Goal: Task Accomplishment & Management: Use online tool/utility

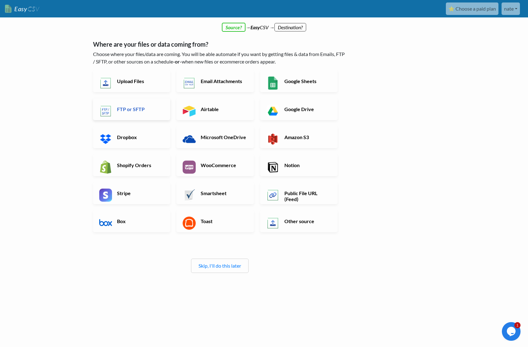
click at [149, 114] on link "FTP or SFTP" at bounding box center [132, 109] width 78 height 22
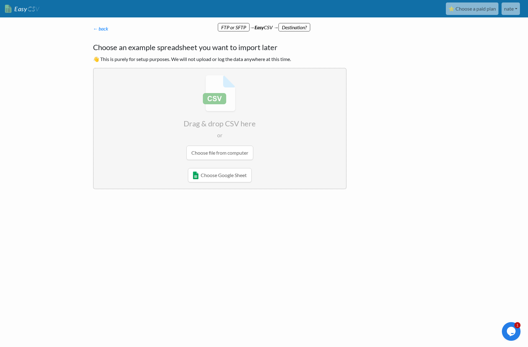
click at [231, 155] on input "file" at bounding box center [220, 117] width 252 height 98
click at [238, 155] on input "file" at bounding box center [220, 117] width 252 height 98
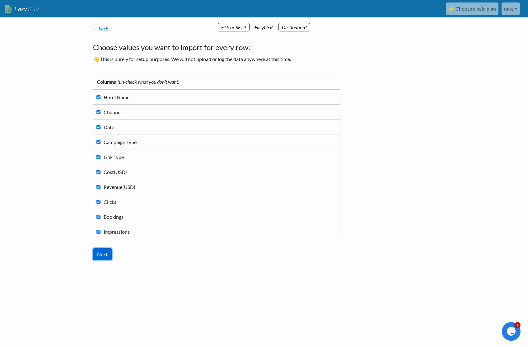
click at [106, 254] on input "Next" at bounding box center [102, 254] width 19 height 12
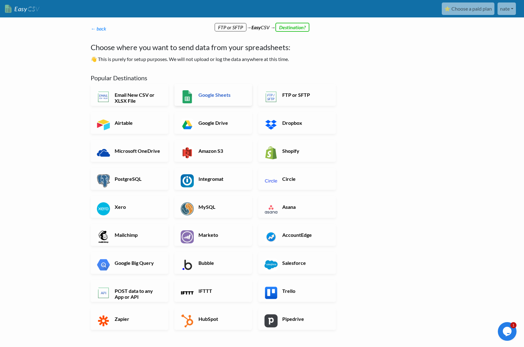
click at [243, 101] on link "Google Sheets" at bounding box center [213, 95] width 78 height 22
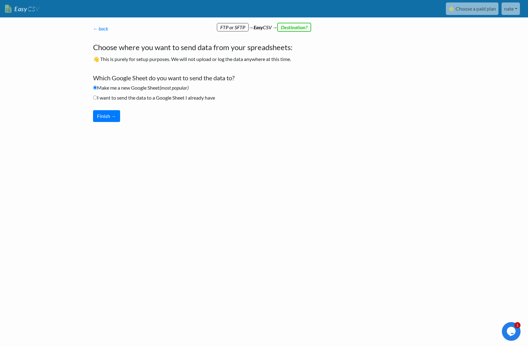
click at [189, 97] on label "I want to send the data to a Google Sheet I already have" at bounding box center [154, 97] width 122 height 7
click at [97, 97] on input "I want to send the data to a Google Sheet I already have" at bounding box center [95, 98] width 4 height 4
radio input "true"
click at [116, 114] on button "Finish →" at bounding box center [106, 116] width 27 height 12
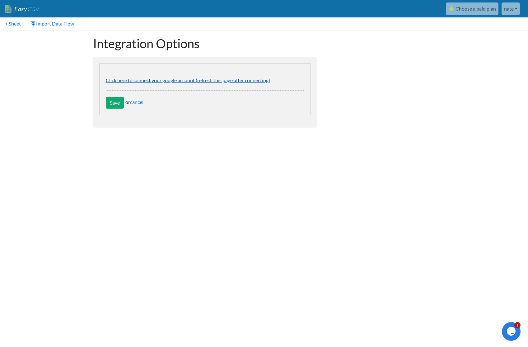
click at [241, 80] on link "Click here to connect your google account (refresh this page after connecting)" at bounding box center [188, 80] width 164 height 6
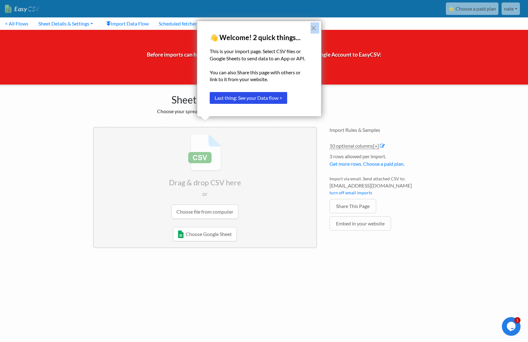
click at [310, 30] on div "× 👋 Welcome! 2 quick things... This is your import page. Select CSV files or Go…" at bounding box center [259, 69] width 125 height 96
click at [315, 31] on button "×" at bounding box center [314, 28] width 6 height 10
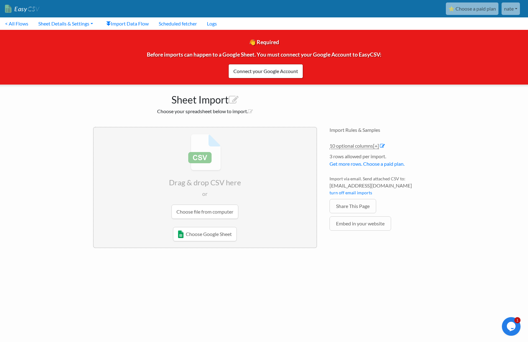
click at [223, 212] on input "file" at bounding box center [205, 177] width 223 height 98
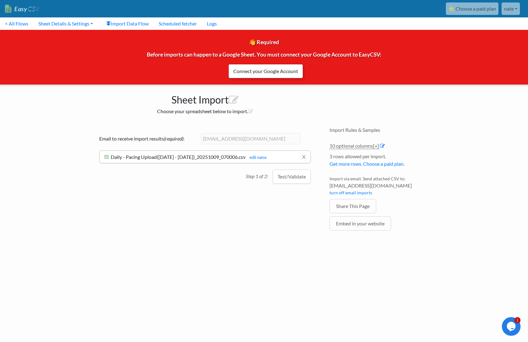
click at [292, 76] on link "Connect your Google Account" at bounding box center [265, 71] width 75 height 14
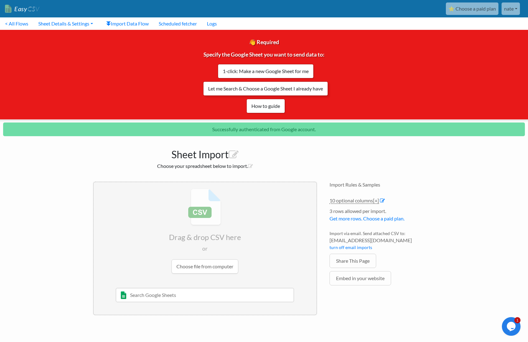
click at [301, 88] on link "Let me Search & Choose a Google Sheet I already have" at bounding box center [265, 89] width 125 height 14
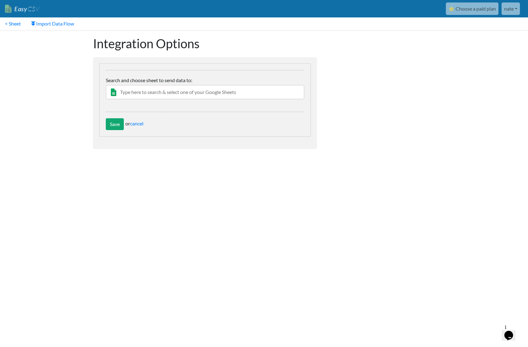
click at [164, 96] on input "text" at bounding box center [205, 92] width 199 height 14
type input "BML|Global"
click at [165, 101] on div "BML|Global|WIHP|DailyPacing" at bounding box center [210, 104] width 181 height 7
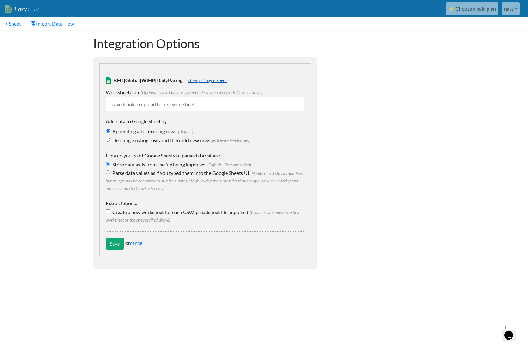
click at [211, 80] on link "change Google Sheet" at bounding box center [207, 80] width 39 height 5
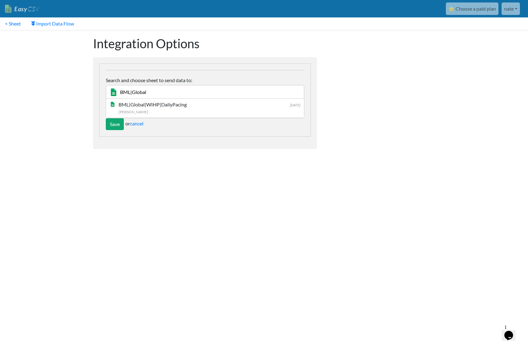
click at [207, 92] on input "BML|Global" at bounding box center [205, 92] width 199 height 14
type input "Derby"
click at [203, 106] on div "DerbySoft SFTP Daily Upload" at bounding box center [210, 104] width 181 height 7
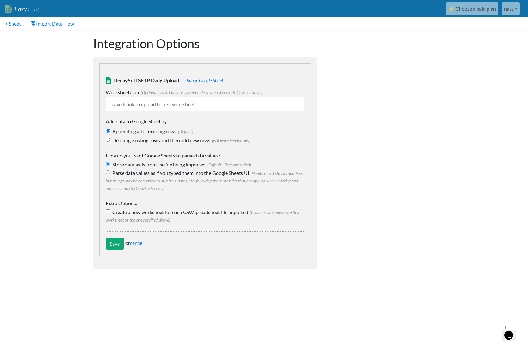
click at [148, 143] on label "Deleting existing rows and then add new rows (will leave header row)" at bounding box center [205, 140] width 199 height 7
click at [110, 142] on input "Deleting existing rows and then add new rows (will leave header row)" at bounding box center [108, 140] width 4 height 4
radio input "true"
click at [115, 243] on input "Save" at bounding box center [115, 244] width 18 height 12
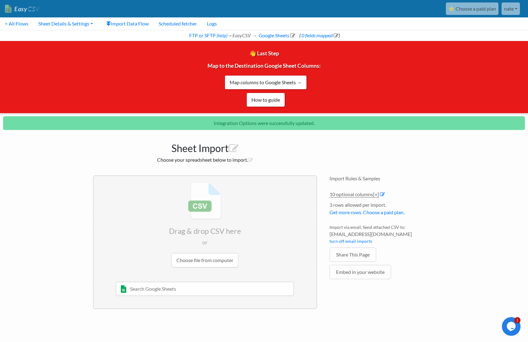
click at [226, 261] on input "file" at bounding box center [205, 225] width 223 height 98
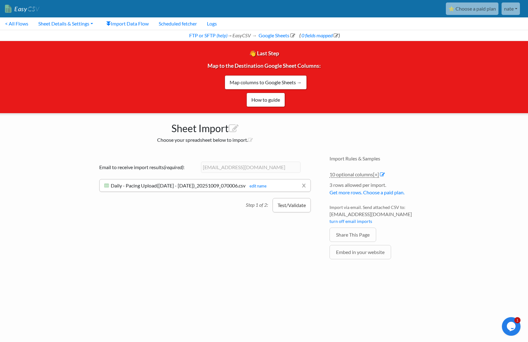
click at [288, 212] on button "Test/Validate" at bounding box center [292, 205] width 38 height 14
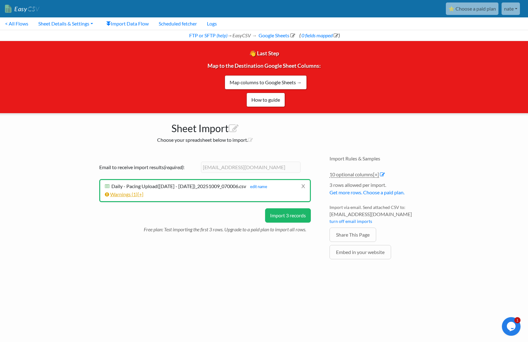
click at [143, 197] on span "[+]" at bounding box center [141, 194] width 6 height 6
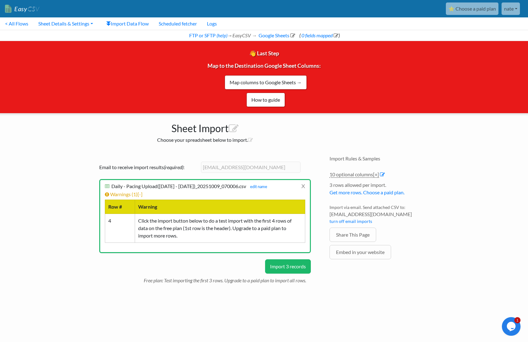
click at [297, 269] on button "Import 3 records" at bounding box center [288, 267] width 46 height 14
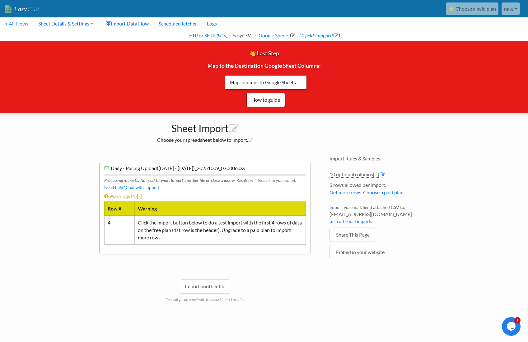
click at [289, 88] on link "Map columns to Google Sheets →" at bounding box center [266, 82] width 82 height 14
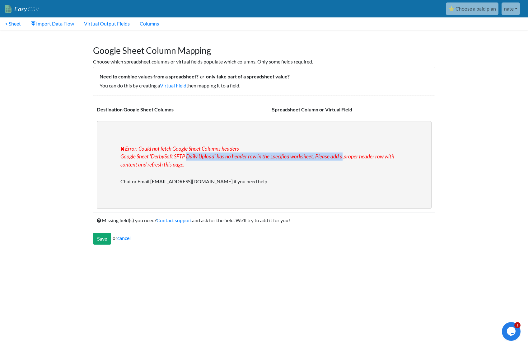
drag, startPoint x: 185, startPoint y: 157, endPoint x: 337, endPoint y: 159, distance: 152.2
click at [337, 159] on span "Error: Could not fetch Google Sheet Columns headers Google Sheet 'DerbySoft SFT…" at bounding box center [264, 161] width 288 height 33
click at [222, 173] on span "Error: Could not fetch Google Sheet Columns headers Google Sheet 'DerbySoft SFT…" at bounding box center [264, 161] width 288 height 33
click at [192, 166] on span "Error: Could not fetch Google Sheet Columns headers Google Sheet 'DerbySoft SFT…" at bounding box center [264, 161] width 288 height 33
click at [191, 146] on span "Error: Could not fetch Google Sheet Columns headers Google Sheet 'DerbySoft SFT…" at bounding box center [264, 161] width 288 height 33
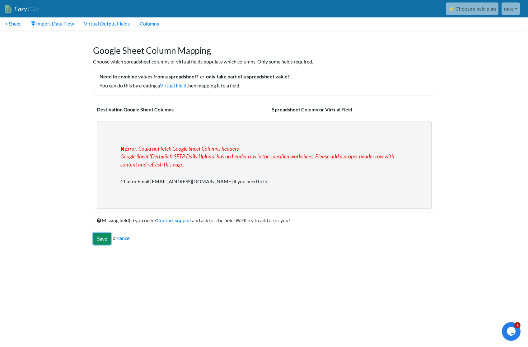
click at [99, 235] on input "Save" at bounding box center [102, 239] width 18 height 12
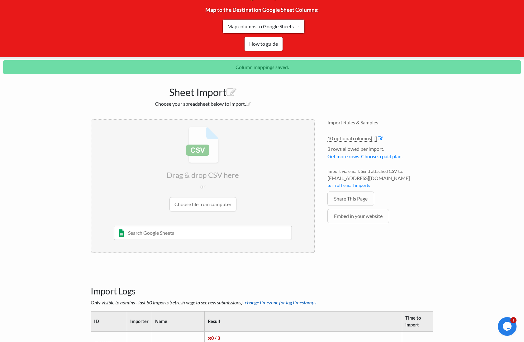
scroll to position [115, 0]
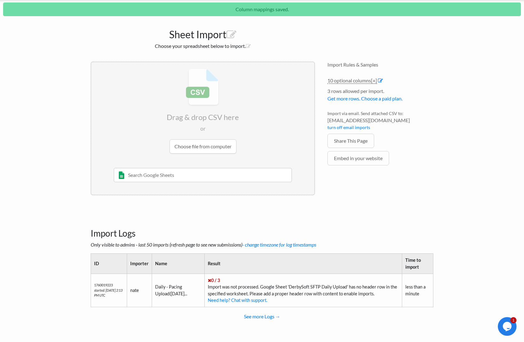
click at [224, 149] on input "file" at bounding box center [202, 111] width 223 height 98
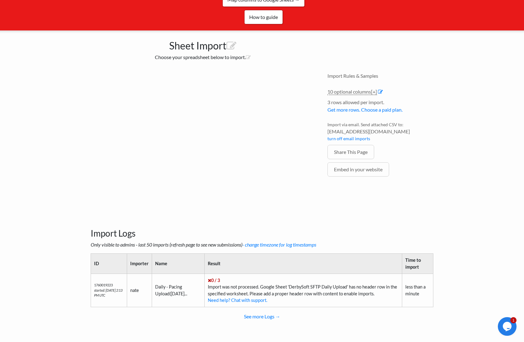
scroll to position [83, 0]
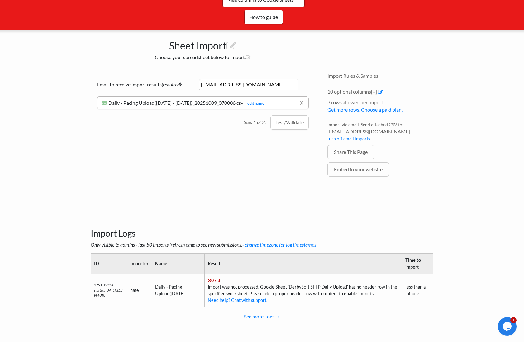
click at [261, 125] on p "Step 1 of 2:" at bounding box center [256, 120] width 27 height 11
click at [282, 124] on button "Test/Validate" at bounding box center [289, 122] width 38 height 14
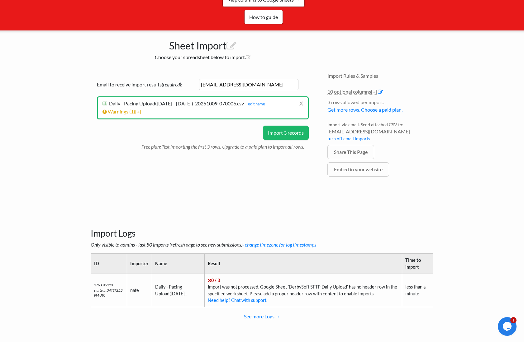
click at [282, 148] on p "Free plan: Test importing the first 3 rows. Upgrade to a paid plan to import al…" at bounding box center [224, 145] width 167 height 11
click at [283, 140] on button "Import 3 records" at bounding box center [286, 133] width 46 height 14
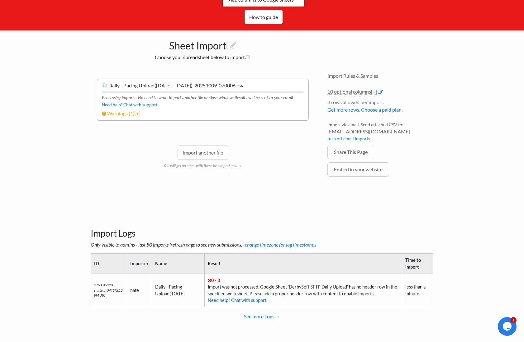
scroll to position [0, 0]
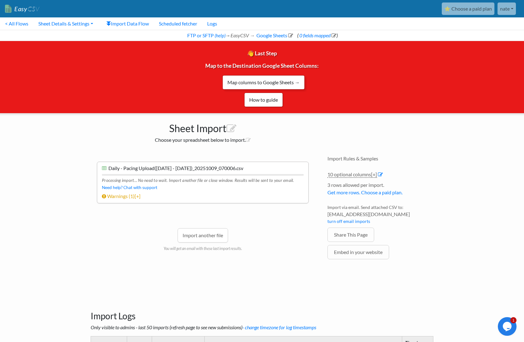
click at [283, 79] on link "Map columns to Google Sheets →" at bounding box center [263, 82] width 82 height 14
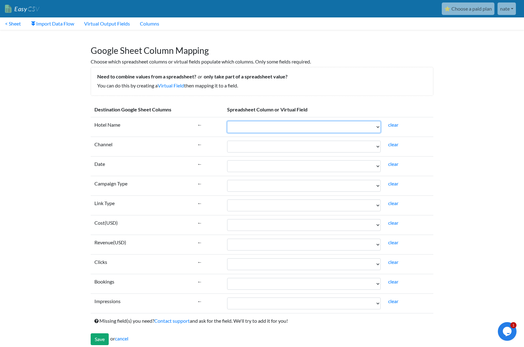
click at [285, 127] on select "Hotel Name Channel Date Campaign Type Link Type Cost(USD) Revenue(USD) Clicks B…" at bounding box center [303, 127] width 153 height 12
select select "cr_768882"
click at [227, 121] on select "Hotel Name Channel Date Campaign Type Link Type Cost(USD) Revenue(USD) Clicks B…" at bounding box center [303, 127] width 153 height 12
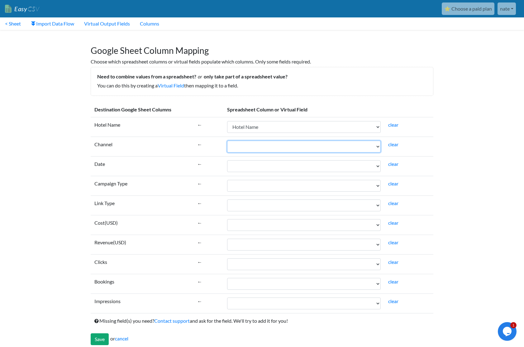
click at [289, 147] on select "Hotel Name Channel Date Campaign Type Link Type Cost(USD) Revenue(USD) Clicks B…" at bounding box center [303, 147] width 153 height 12
select select "cr_768883"
click at [227, 141] on select "Hotel Name Channel Date Campaign Type Link Type Cost(USD) Revenue(USD) Clicks B…" at bounding box center [303, 147] width 153 height 12
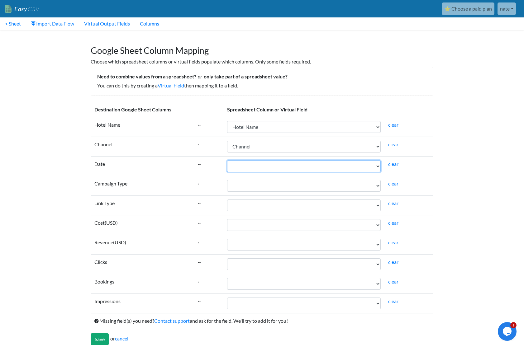
click at [289, 170] on select "Hotel Name Channel Date Campaign Type Link Type Cost(USD) Revenue(USD) Clicks B…" at bounding box center [303, 166] width 153 height 12
select select "cr_768884"
click at [227, 160] on select "Hotel Name Channel Date Campaign Type Link Type Cost(USD) Revenue(USD) Clicks B…" at bounding box center [303, 166] width 153 height 12
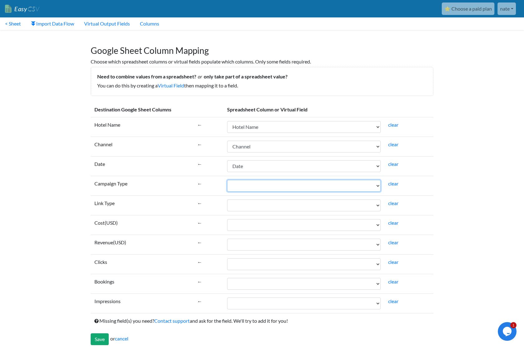
click at [275, 189] on select "Hotel Name Channel Date Campaign Type Link Type Cost(USD) Revenue(USD) Clicks B…" at bounding box center [303, 186] width 153 height 12
select select "cr_768885"
click at [227, 180] on select "Hotel Name Channel Date Campaign Type Link Type Cost(USD) Revenue(USD) Clicks B…" at bounding box center [303, 186] width 153 height 12
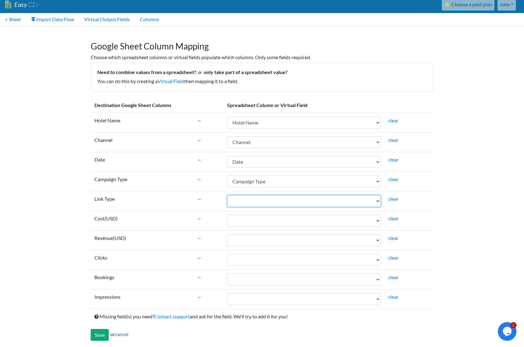
click at [269, 199] on select "Hotel Name Channel Date Campaign Type Link Type Cost(USD) Revenue(USD) Clicks B…" at bounding box center [303, 201] width 153 height 12
select select "cr_768886"
click at [227, 195] on select "Hotel Name Channel Date Campaign Type Link Type Cost(USD) Revenue(USD) Clicks B…" at bounding box center [303, 201] width 153 height 12
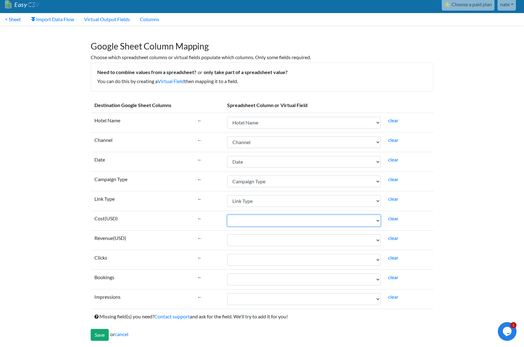
click at [257, 222] on select "Hotel Name Channel Date Campaign Type Link Type Cost(USD) Revenue(USD) Clicks B…" at bounding box center [303, 221] width 153 height 12
select select "cr_768887"
click at [227, 215] on select "Hotel Name Channel Date Campaign Type Link Type Cost(USD) Revenue(USD) Clicks B…" at bounding box center [303, 221] width 153 height 12
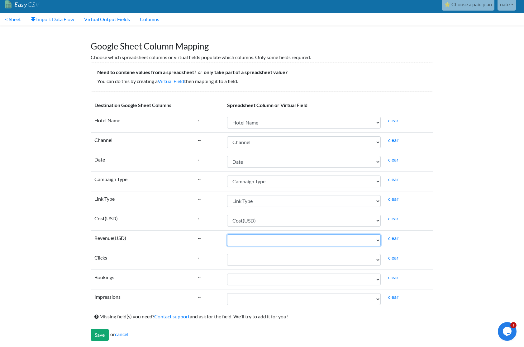
click at [254, 243] on select "Hotel Name Channel Date Campaign Type Link Type Cost(USD) Revenue(USD) Clicks B…" at bounding box center [303, 240] width 153 height 12
select select "cr_768888"
click at [227, 234] on select "Hotel Name Channel Date Campaign Type Link Type Cost(USD) Revenue(USD) Clicks B…" at bounding box center [303, 240] width 153 height 12
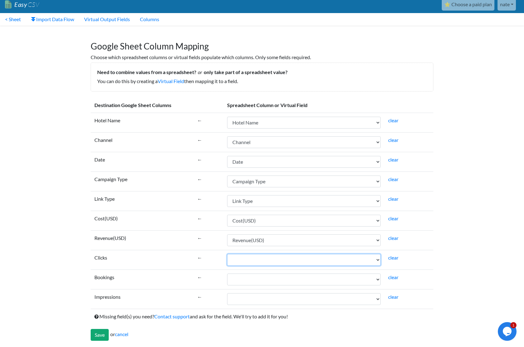
click at [252, 261] on select "Hotel Name Channel Date Campaign Type Link Type Cost(USD) Revenue(USD) Clicks B…" at bounding box center [303, 260] width 153 height 12
select select "cr_768889"
click at [227, 254] on select "Hotel Name Channel Date Campaign Type Link Type Cost(USD) Revenue(USD) Clicks B…" at bounding box center [303, 260] width 153 height 12
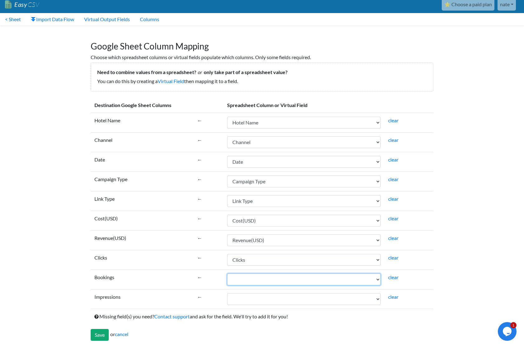
click at [260, 275] on select "Hotel Name Channel Date Campaign Type Link Type Cost(USD) Revenue(USD) Clicks B…" at bounding box center [303, 280] width 153 height 12
select select "cr_768890"
click at [227, 274] on select "Hotel Name Channel Date Campaign Type Link Type Cost(USD) Revenue(USD) Clicks B…" at bounding box center [303, 280] width 153 height 12
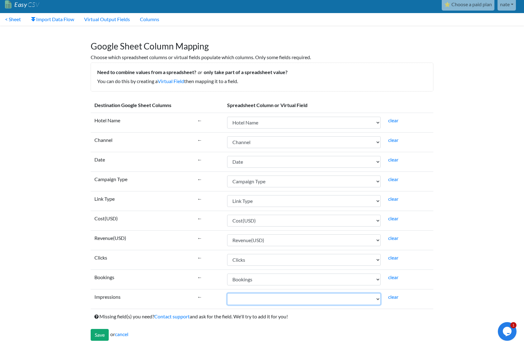
click at [254, 300] on select "Hotel Name Channel Date Campaign Type Link Type Cost(USD) Revenue(USD) Clicks B…" at bounding box center [303, 299] width 153 height 12
select select "cr_768891"
click at [227, 293] on select "Hotel Name Channel Date Campaign Type Link Type Cost(USD) Revenue(USD) Clicks B…" at bounding box center [303, 299] width 153 height 12
click at [99, 335] on input "Save" at bounding box center [100, 335] width 18 height 12
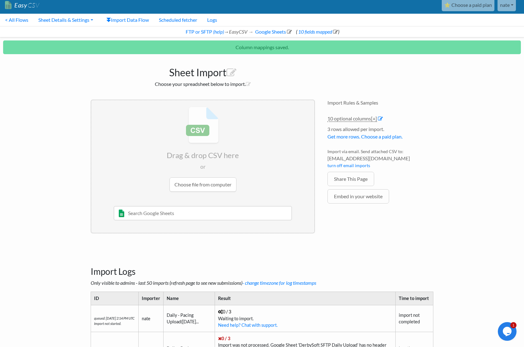
scroll to position [63, 0]
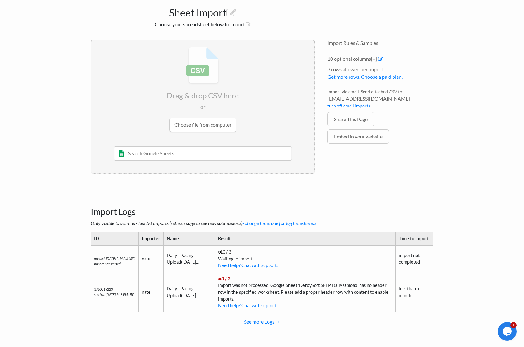
click at [330, 265] on td "0 / 3 Waiting to import. Need help? Chat with support." at bounding box center [304, 258] width 181 height 27
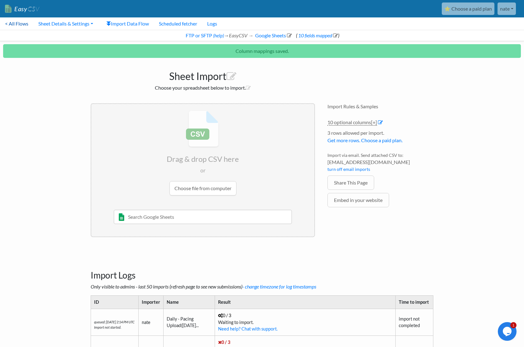
click at [21, 23] on link "< All Flows" at bounding box center [16, 23] width 33 height 12
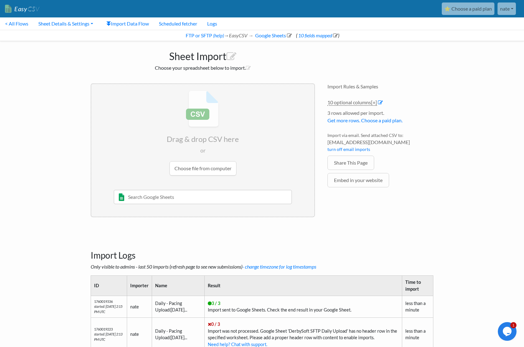
click at [507, 7] on link "nate" at bounding box center [506, 8] width 18 height 12
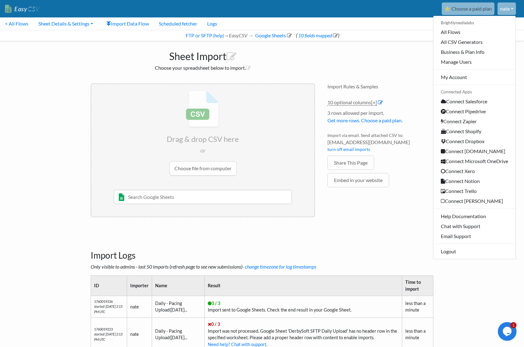
click at [379, 223] on div "Import Rules & Samples 10 optional columns [+] Col Header Value Options Hotel N…" at bounding box center [380, 150] width 118 height 146
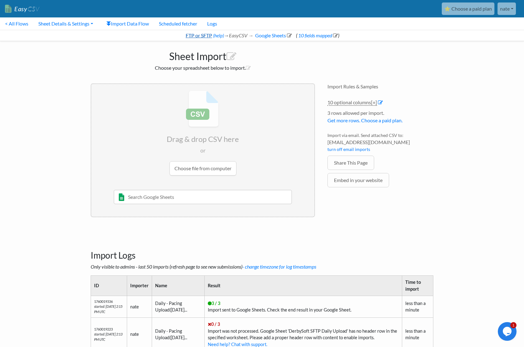
click at [205, 36] on link "FTP or SFTP" at bounding box center [198, 35] width 27 height 6
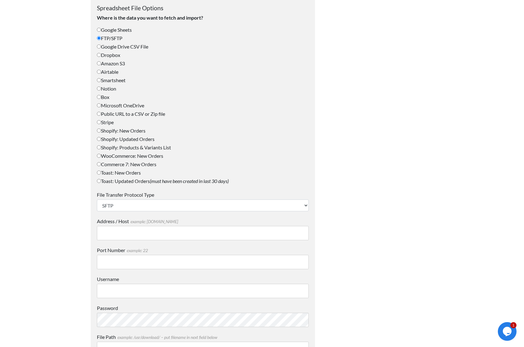
scroll to position [266, 0]
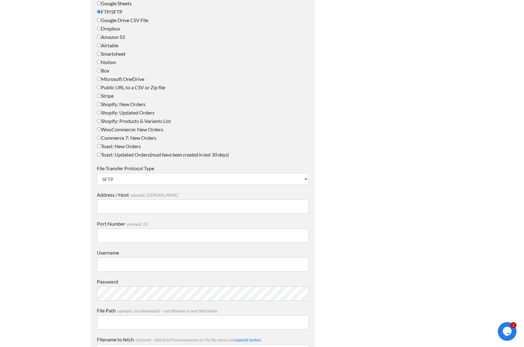
type input "nate@brightlymedialabs.com"
click at [225, 203] on input "Address / Host example: mydomain.com" at bounding box center [203, 207] width 212 height 14
click at [322, 196] on div at bounding box center [380, 165] width 118 height 804
click at [266, 195] on label "Address / Host example: mydomain.com" at bounding box center [203, 194] width 212 height 7
click at [266, 200] on input "Address / Host example: mydomain.com" at bounding box center [203, 207] width 212 height 14
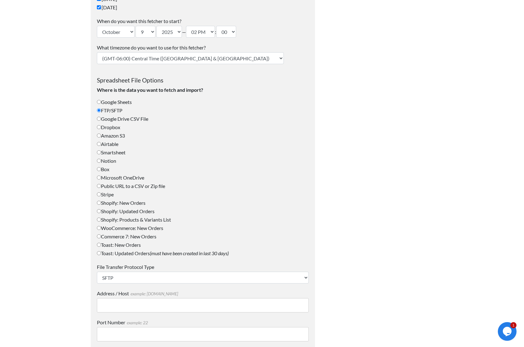
scroll to position [87, 0]
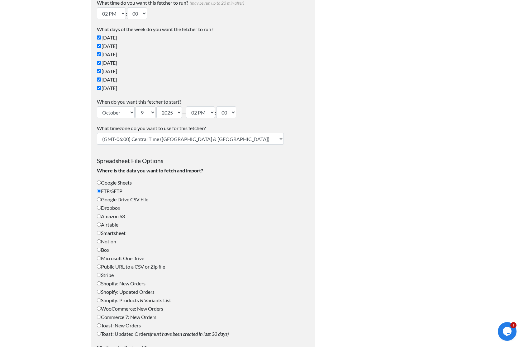
click at [194, 139] on select "(GMT-12:00) International Date Line West (GMT-11:00) American Samoa (GMT-11:00)…" at bounding box center [190, 139] width 187 height 12
select select "Eastern Time (US & Canada)"
click at [97, 133] on select "(GMT-12:00) International Date Line West (GMT-11:00) American Samoa (GMT-11:00)…" at bounding box center [190, 139] width 187 height 12
click at [261, 168] on label "Where is the data you want to fetch and import?" at bounding box center [203, 170] width 212 height 7
click at [207, 112] on select "12 AM 01 AM 02 AM 03 AM 04 AM 05 AM 06 AM 07 AM 08 AM 09 AM 10 AM 11 AM 12 PM 0…" at bounding box center [200, 112] width 29 height 12
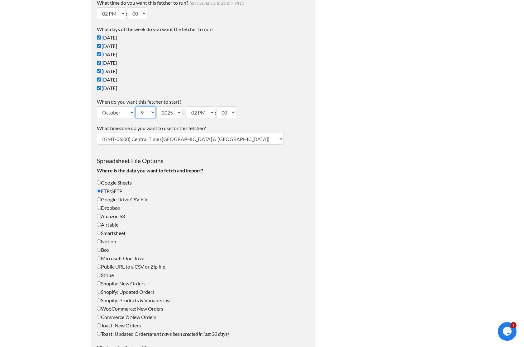
click at [149, 116] on select "1 2 3 4 5 6 7 8 9 10 11 12 13 14 15 16 17 18 19 20 21 22 23 24 25 26 27 28 29 3…" at bounding box center [145, 112] width 20 height 12
select select "10"
click at [136, 106] on select "1 2 3 4 5 6 7 8 9 10 11 12 13 14 15 16 17 18 19 20 21 22 23 24 25 26 27 28 29 3…" at bounding box center [145, 112] width 20 height 12
click at [206, 115] on select "12 AM 01 AM 02 AM 03 AM 04 AM 05 AM 06 AM 07 AM 08 AM 09 AM 10 AM 11 AM 12 PM 0…" at bounding box center [200, 112] width 29 height 12
select select "08"
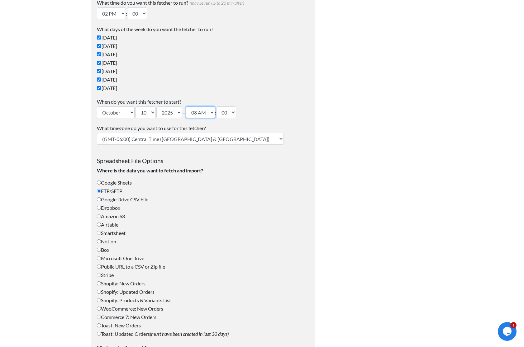
click at [189, 106] on select "12 AM 01 AM 02 AM 03 AM 04 AM 05 AM 06 AM 07 AM 08 AM 09 AM 10 AM 11 AM 12 PM 0…" at bounding box center [200, 112] width 29 height 12
click at [243, 138] on div "What timezone do you want to use for this fetcher? (GMT-12:00) International Da…" at bounding box center [203, 135] width 212 height 20
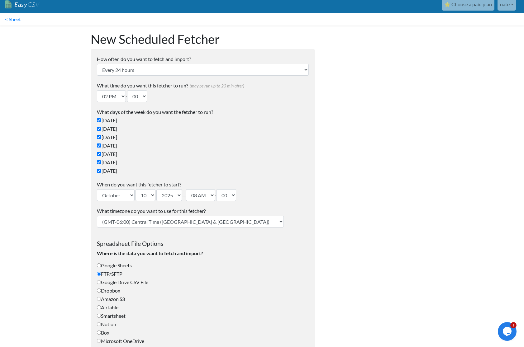
scroll to position [0, 0]
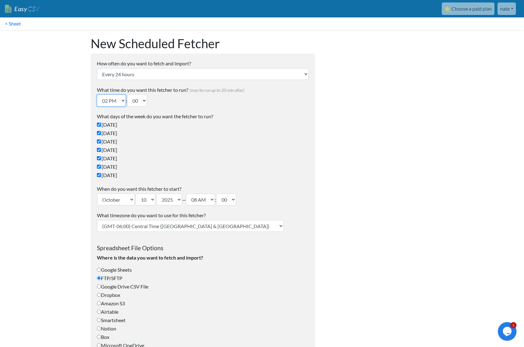
click at [102, 98] on select "12 AM 01 AM 02 AM 03 AM 04 AM 05 AM 06 AM 07 AM 08 AM 09 AM 10 AM 11 AM 12 PM 0…" at bounding box center [111, 101] width 29 height 12
select select "08"
click at [97, 95] on select "12 AM 01 AM 02 AM 03 AM 04 AM 05 AM 06 AM 07 AM 08 AM 09 AM 10 AM 11 AM 12 PM 0…" at bounding box center [111, 101] width 29 height 12
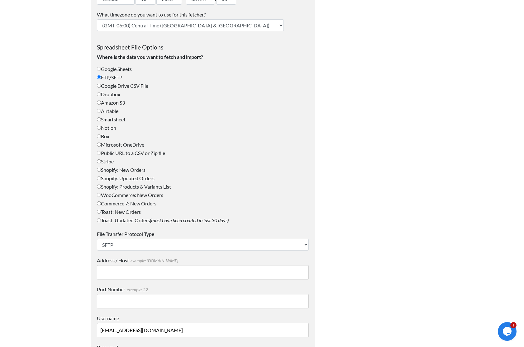
scroll to position [388, 0]
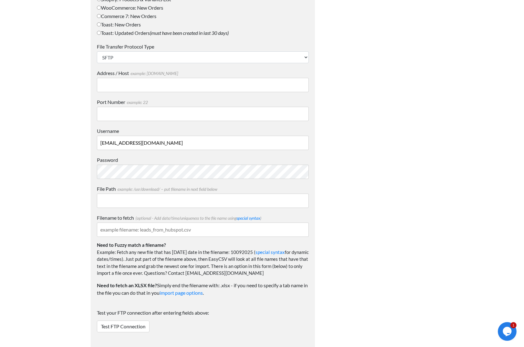
drag, startPoint x: 172, startPoint y: 88, endPoint x: 173, endPoint y: 83, distance: 5.4
click at [172, 88] on input "Address / Host example: mydomain.com" at bounding box center [203, 85] width 212 height 14
click at [283, 101] on label "Port Number example: 22" at bounding box center [203, 101] width 212 height 7
click at [283, 107] on input "Port Number example: 22" at bounding box center [203, 114] width 212 height 14
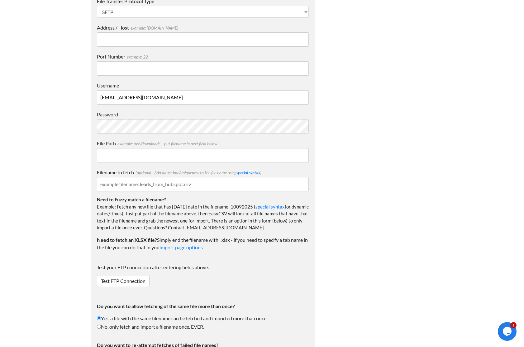
scroll to position [491, 0]
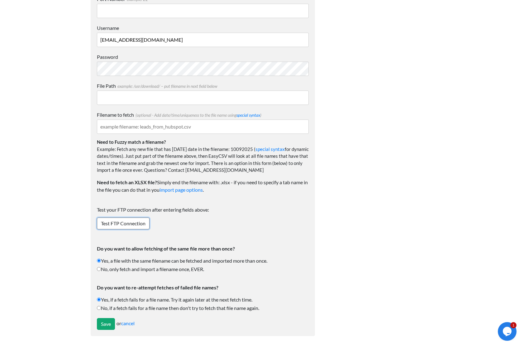
click at [134, 222] on link "Test FTP Connection" at bounding box center [123, 224] width 53 height 12
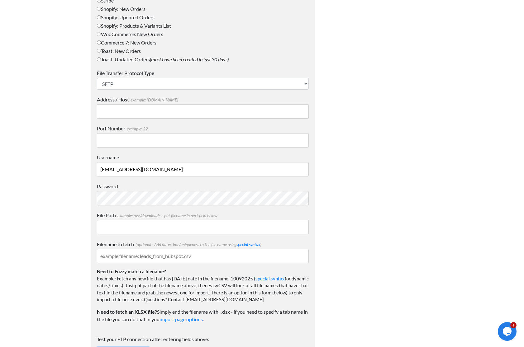
scroll to position [309, 0]
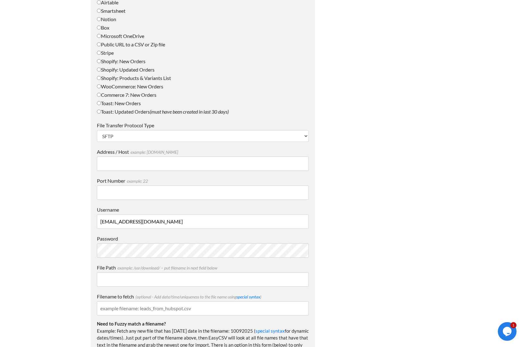
click at [168, 217] on input "[EMAIL_ADDRESS][DOMAIN_NAME]" at bounding box center [203, 221] width 212 height 14
click at [223, 201] on div "File Transfer Protocol Type SFTP FTP FTPS Address / Host example: mydomain.com …" at bounding box center [203, 288] width 212 height 332
click at [204, 159] on input "Address / Host example: mydomain.com" at bounding box center [203, 164] width 212 height 14
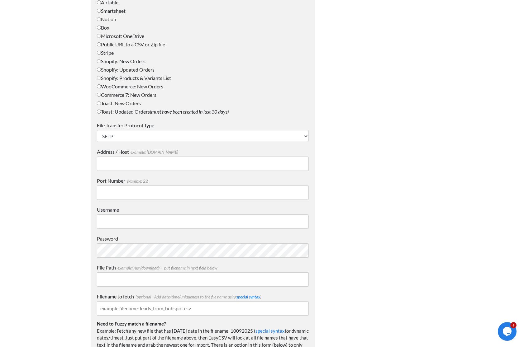
click at [329, 150] on div at bounding box center [380, 138] width 118 height 837
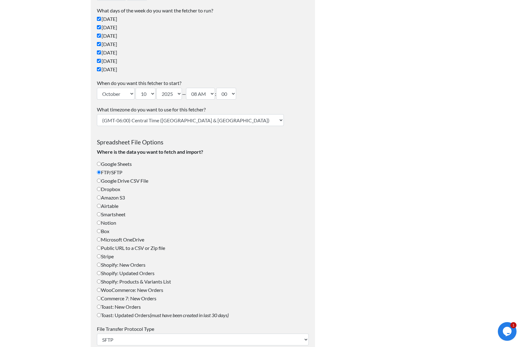
scroll to position [0, 0]
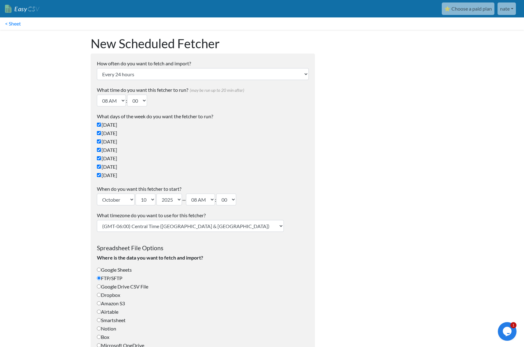
click at [507, 9] on link "nate" at bounding box center [506, 8] width 18 height 12
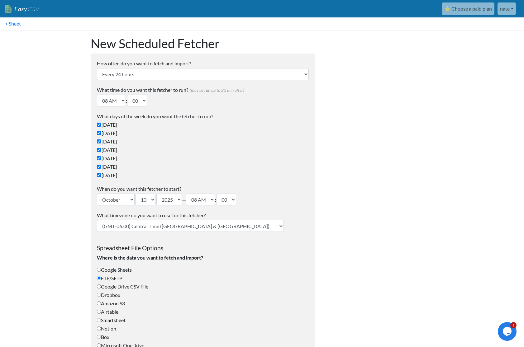
click at [502, 12] on link "nate" at bounding box center [506, 8] width 18 height 12
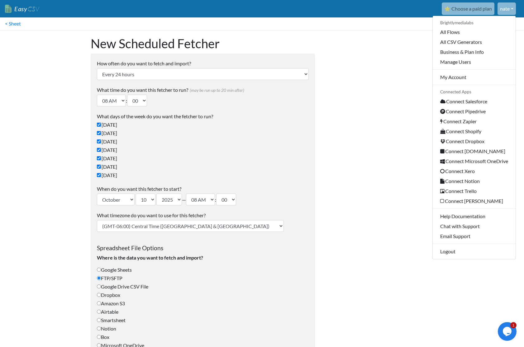
click at [435, 5] on div "⭐ Choose a paid plan nate Brightlymedialabs All Flows All CSV Generators Busine…" at bounding box center [281, 8] width 474 height 12
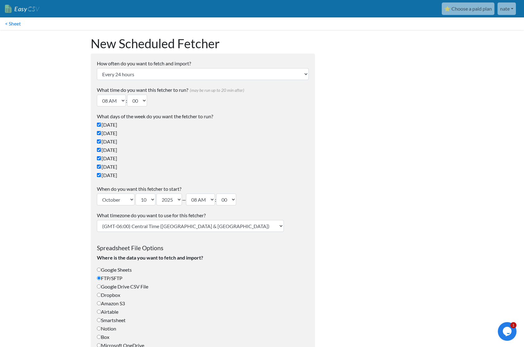
click at [456, 6] on link "⭐ Choose a paid plan" at bounding box center [467, 8] width 53 height 12
select select "08"
select select "10"
select select "08"
select select "Eastern Time ([GEOGRAPHIC_DATA] & [GEOGRAPHIC_DATA])"
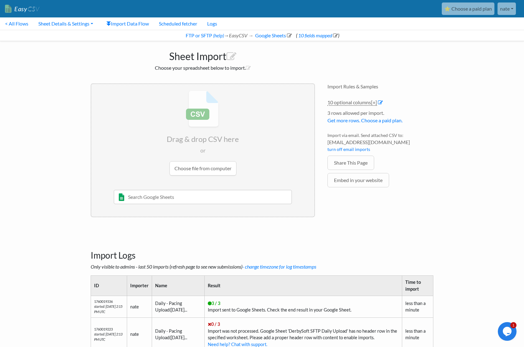
drag, startPoint x: 327, startPoint y: 142, endPoint x: 402, endPoint y: 144, distance: 75.0
click at [402, 144] on div "Import Rules & Samples 10 optional columns [+] Col Header Value Options Hotel N…" at bounding box center [380, 150] width 118 height 146
copy span "[EMAIL_ADDRESS][DOMAIN_NAME]"
click at [504, 11] on link "nate" at bounding box center [506, 8] width 18 height 12
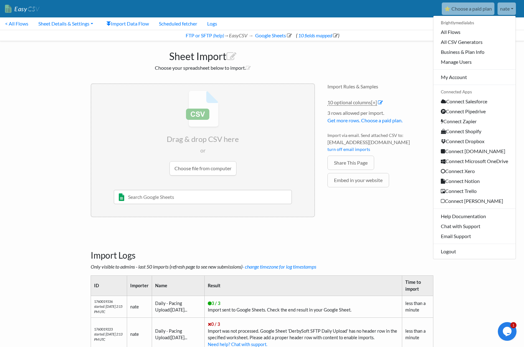
click at [504, 11] on link "nate" at bounding box center [506, 8] width 18 height 12
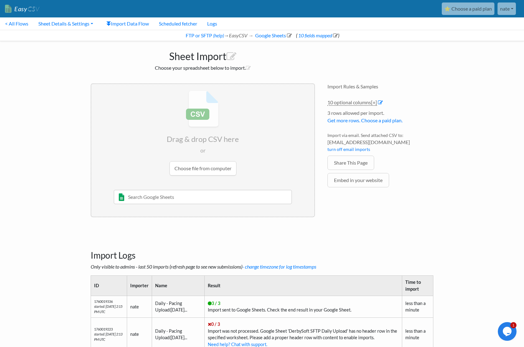
click at [476, 8] on link "⭐ Choose a paid plan" at bounding box center [467, 8] width 53 height 12
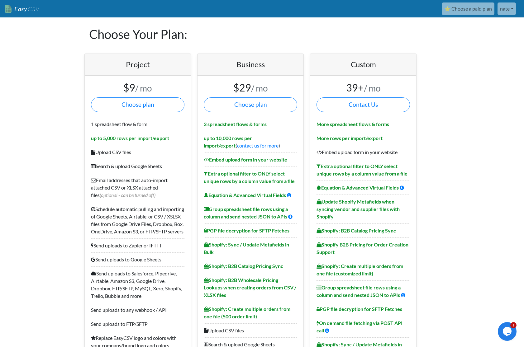
click at [18, 14] on link "Easy CSV" at bounding box center [22, 8] width 34 height 13
click at [21, 11] on link "Easy CSV" at bounding box center [22, 8] width 34 height 13
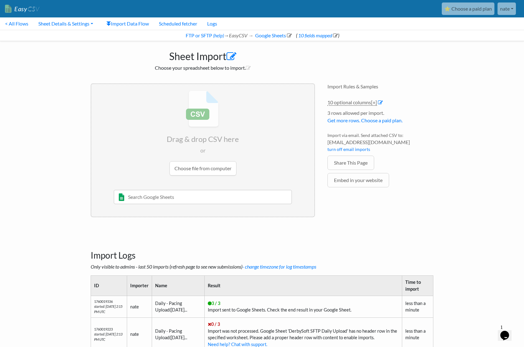
click at [235, 56] on icon at bounding box center [231, 57] width 10 height 10
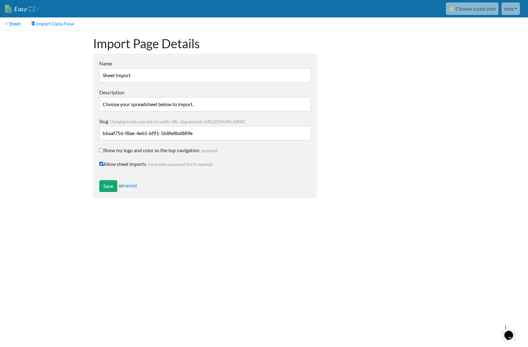
click at [206, 72] on input "Sheet Import" at bounding box center [205, 75] width 212 height 14
click at [163, 77] on input "DerbySoft | Daily Pacing Upload" at bounding box center [205, 75] width 212 height 14
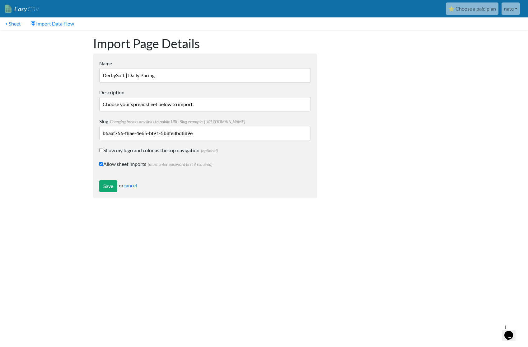
type input "DerbySoft | Daily Pacing"
click at [176, 106] on input "Choose your spreadsheet below to import." at bounding box center [205, 104] width 212 height 14
click at [107, 186] on input "Save" at bounding box center [108, 186] width 18 height 12
